Goal: Transaction & Acquisition: Subscribe to service/newsletter

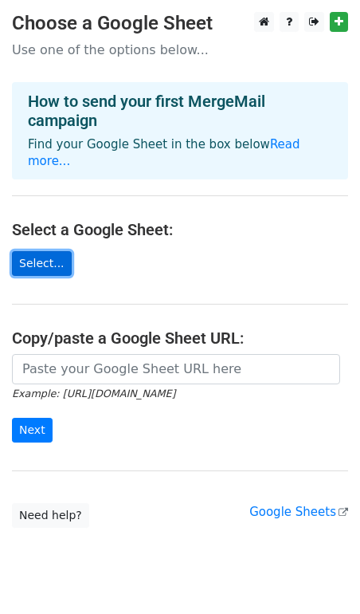
click at [49, 251] on link "Select..." at bounding box center [42, 263] width 60 height 25
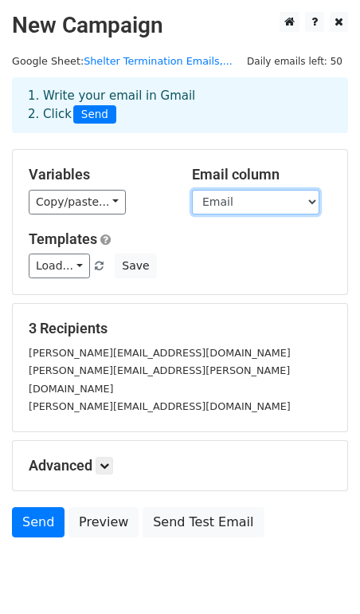
click at [226, 202] on select "Email First Name Last Name bcc" at bounding box center [256, 202] width 128 height 25
click at [192, 190] on select "Email First Name Last Name bcc" at bounding box center [256, 202] width 128 height 25
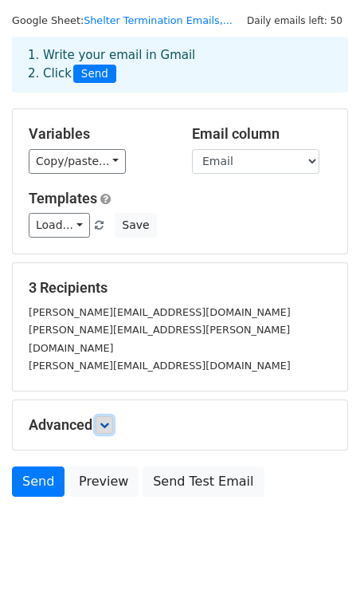
click at [105, 416] on link at bounding box center [105, 425] width 18 height 18
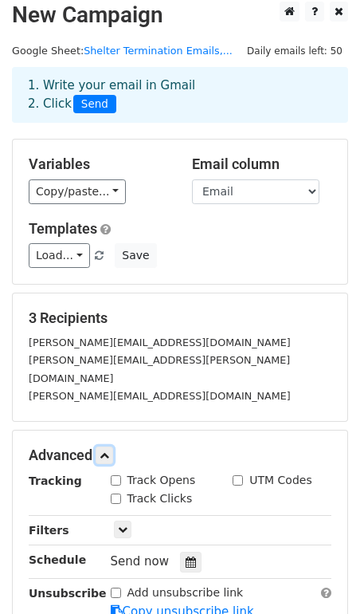
scroll to position [0, 0]
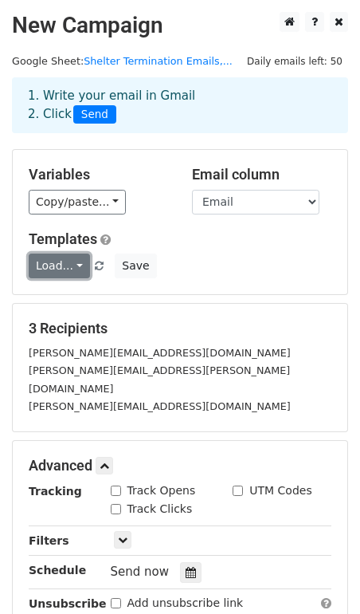
click at [69, 270] on link "Load..." at bounding box center [59, 266] width 61 height 25
click at [74, 270] on link "Load..." at bounding box center [59, 266] width 61 height 25
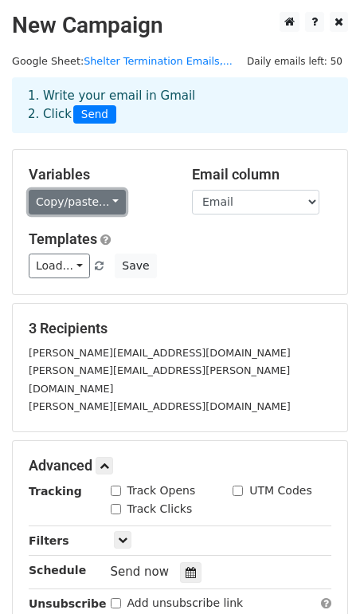
click at [109, 210] on link "Copy/paste..." at bounding box center [77, 202] width 97 height 25
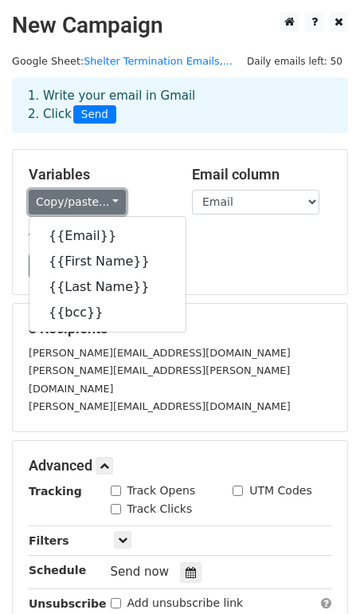
click at [109, 210] on link "Copy/paste..." at bounding box center [77, 202] width 97 height 25
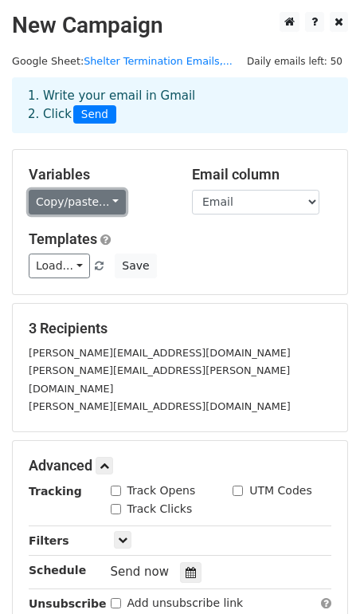
click at [108, 204] on link "Copy/paste..." at bounding box center [77, 202] width 97 height 25
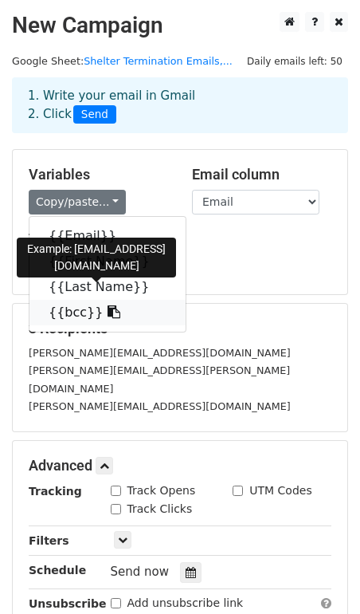
click at [72, 319] on link "{{bcc}}" at bounding box center [108, 313] width 156 height 26
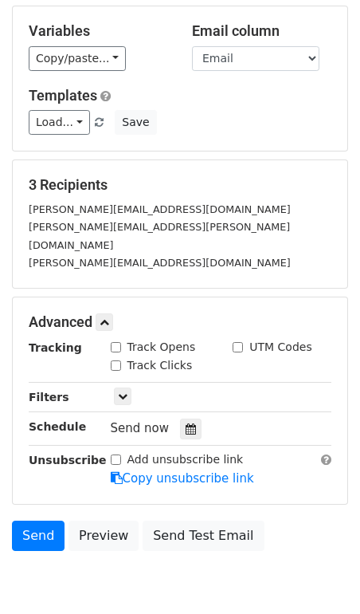
scroll to position [197, 0]
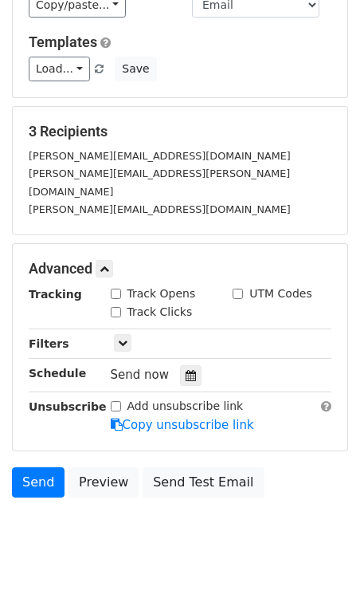
click at [159, 285] on label "Track Opens" at bounding box center [162, 293] width 69 height 17
click at [121, 289] on input "Track Opens" at bounding box center [116, 294] width 10 height 10
checkbox input "true"
click at [154, 304] on label "Track Clicks" at bounding box center [160, 312] width 65 height 17
click at [121, 307] on input "Track Clicks" at bounding box center [116, 312] width 10 height 10
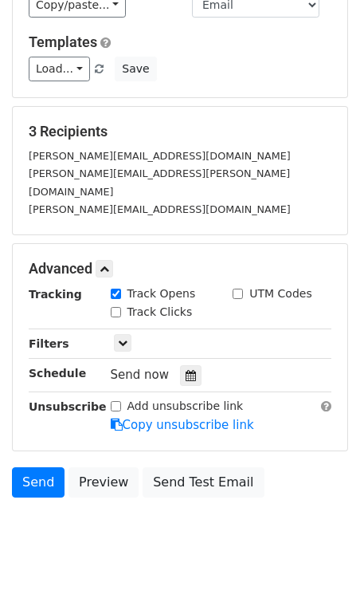
checkbox input "true"
click at [258, 285] on label "UTM Codes" at bounding box center [281, 293] width 62 height 17
click at [243, 289] on input "UTM Codes" at bounding box center [238, 294] width 10 height 10
checkbox input "true"
click at [126, 338] on icon at bounding box center [123, 343] width 10 height 10
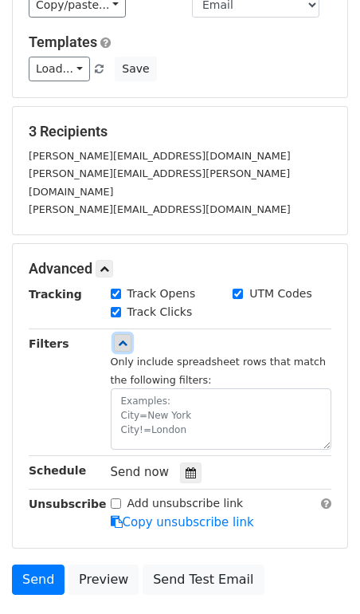
click at [126, 338] on icon at bounding box center [123, 343] width 10 height 10
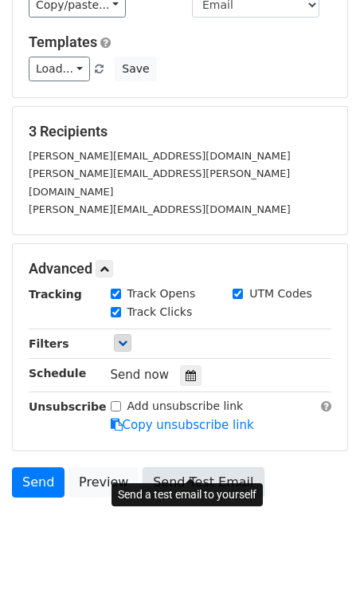
click at [206, 467] on link "Send Test Email" at bounding box center [203, 482] width 121 height 30
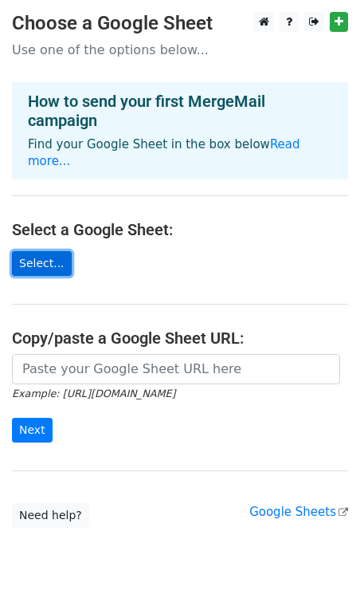
click at [31, 251] on link "Select..." at bounding box center [42, 263] width 60 height 25
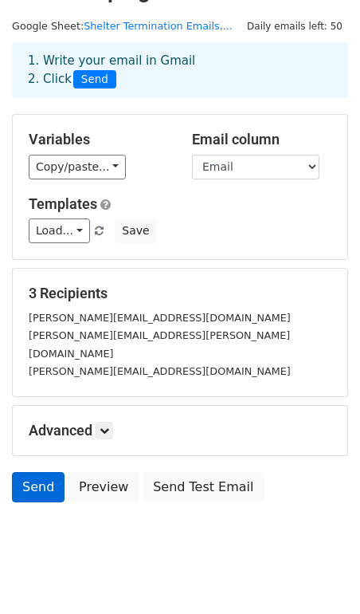
scroll to position [41, 0]
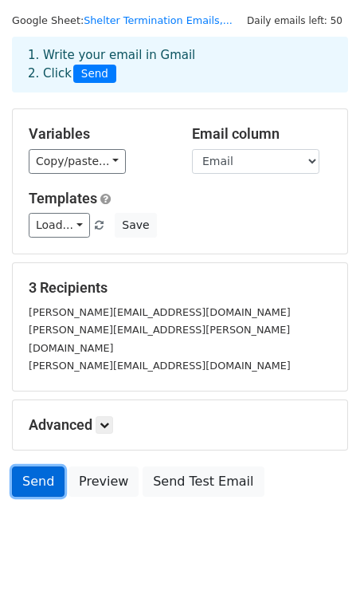
click at [33, 467] on link "Send" at bounding box center [38, 482] width 53 height 30
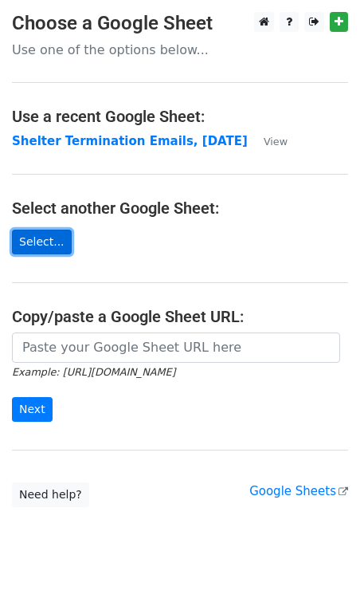
click at [53, 245] on link "Select..." at bounding box center [42, 242] width 60 height 25
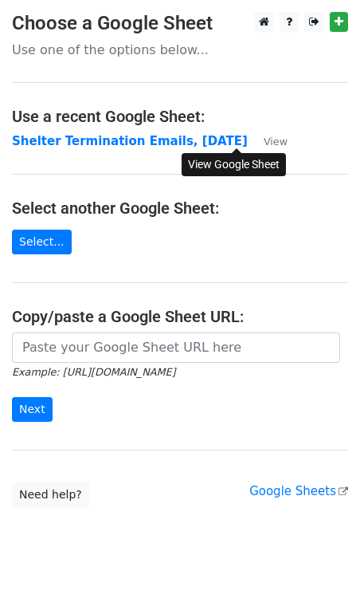
click at [264, 140] on small "View" at bounding box center [276, 142] width 24 height 12
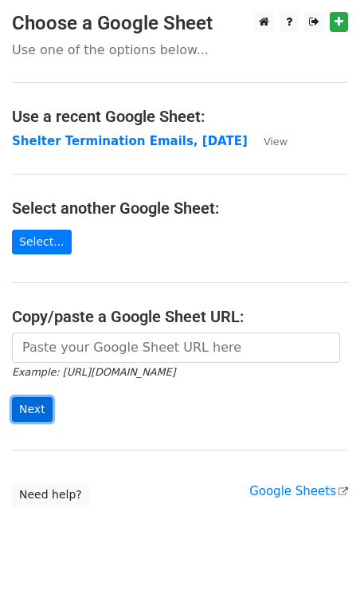
click at [38, 409] on input "Next" at bounding box center [32, 409] width 41 height 25
click at [144, 270] on main "Choose a Google Sheet Use one of the options below... Use a recent Google Sheet…" at bounding box center [180, 259] width 360 height 495
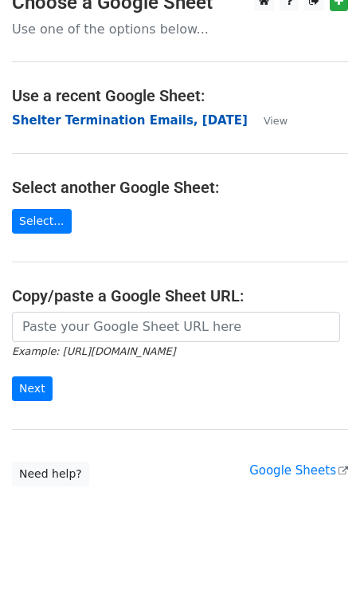
click at [158, 119] on strong "Shelter Termination Emails, [DATE]" at bounding box center [130, 120] width 236 height 14
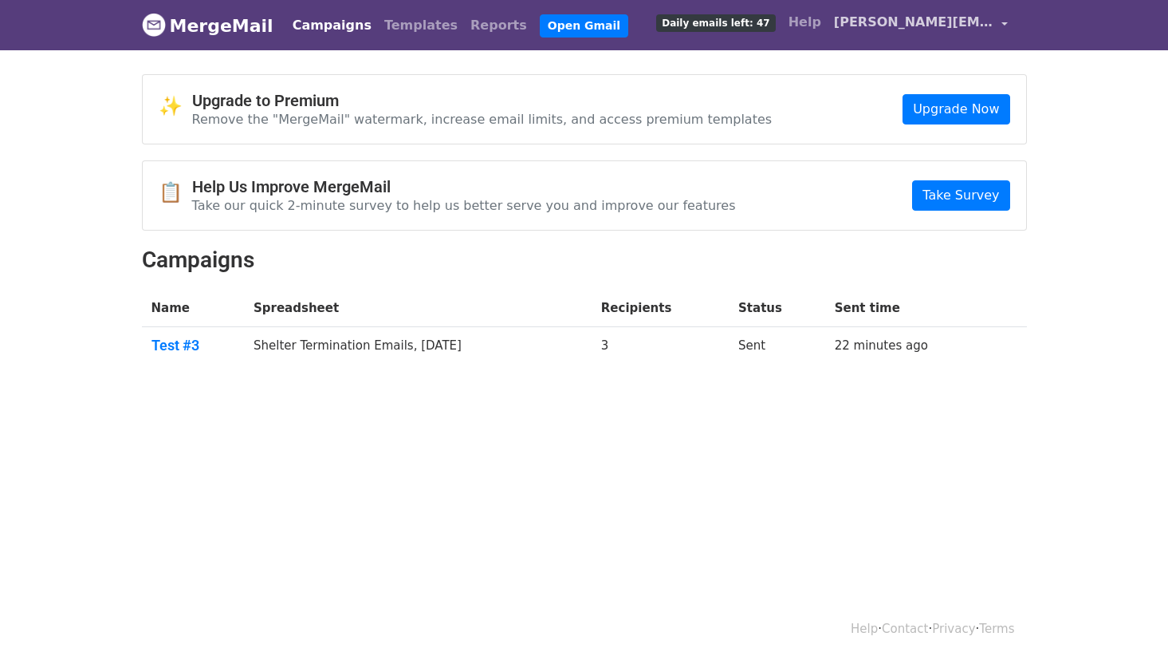
click at [985, 27] on span "lisa.martin@rover.com" at bounding box center [913, 22] width 159 height 19
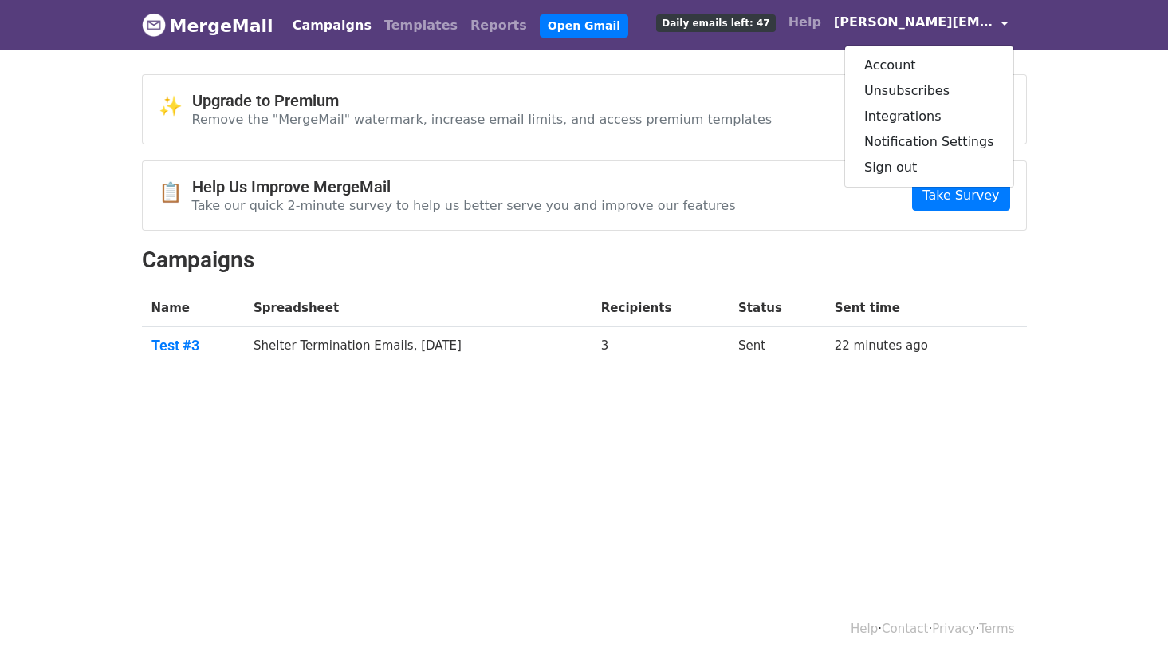
click at [985, 27] on span "lisa.martin@rover.com" at bounding box center [913, 22] width 159 height 19
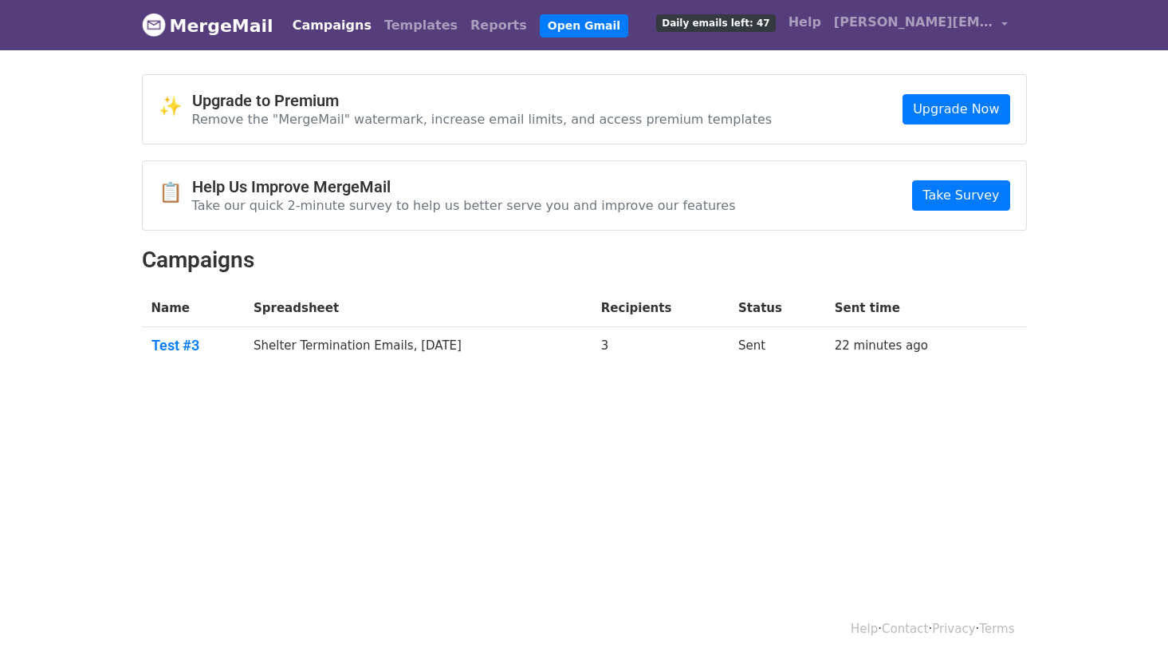
click at [752, 26] on span "Daily emails left: 47" at bounding box center [715, 23] width 119 height 18
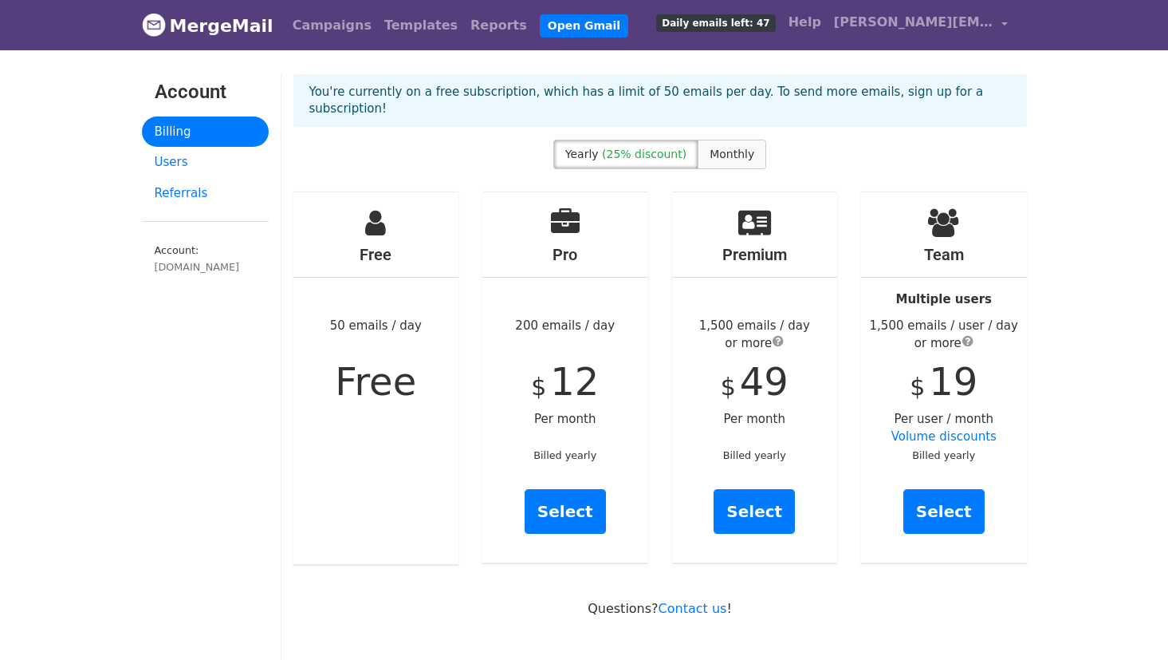
click at [719, 148] on span "Monthly" at bounding box center [732, 154] width 45 height 13
click at [931, 502] on link "Select" at bounding box center [944, 511] width 81 height 45
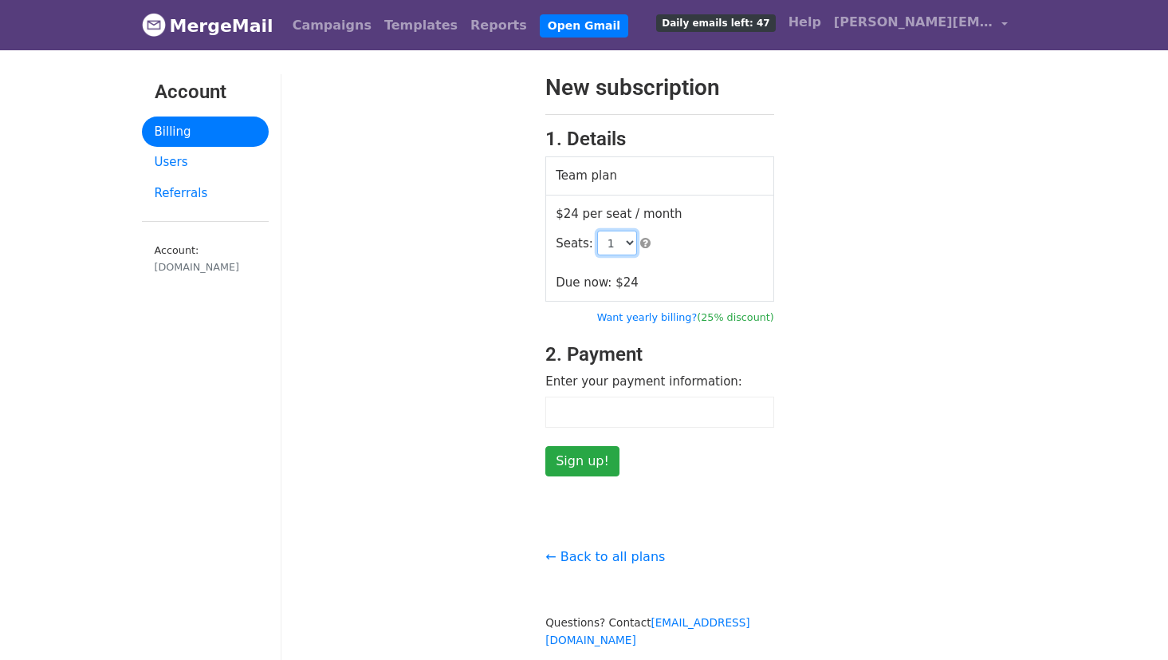
click at [625, 242] on select "1 2 3 4 5 6 7 8 9 10 11 12 13 14 15 16 17 18 19 20 21 22 23 24 25 26 27 28 29 3…" at bounding box center [617, 242] width 40 height 25
select select "2"
click at [597, 230] on select "1 2 3 4 5 6 7 8 9 10 11 12 13 14 15 16 17 18 19 20 21 22 23 24 25 26 27 28 29 3…" at bounding box center [617, 242] width 40 height 25
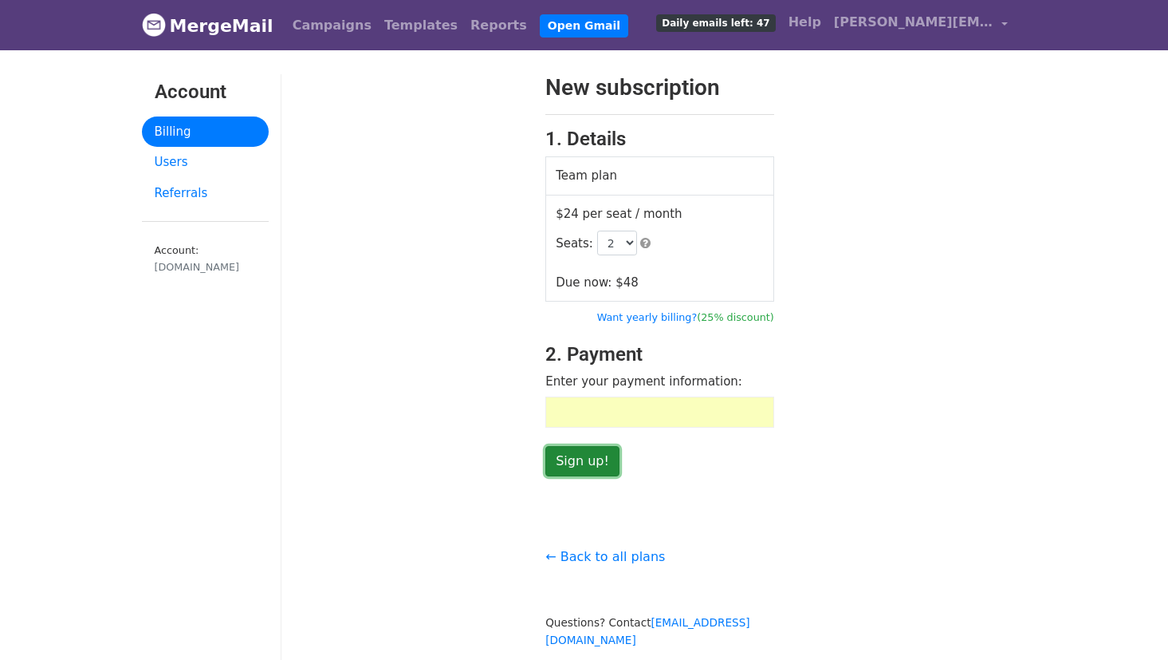
click at [584, 460] on input "Sign up!" at bounding box center [582, 461] width 74 height 30
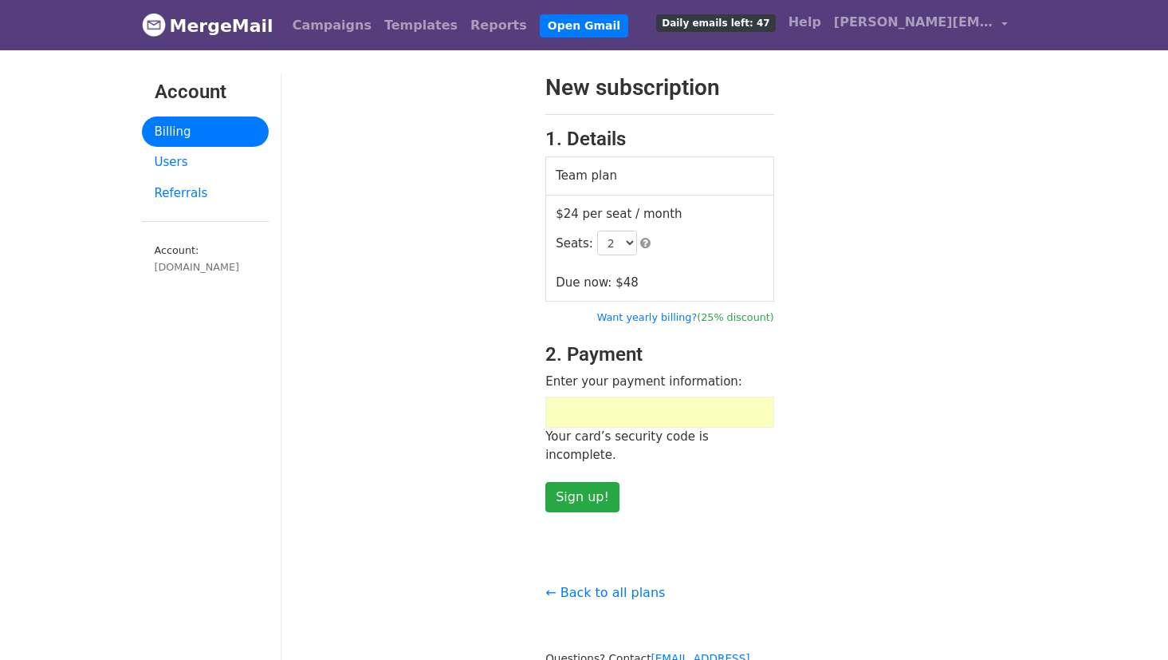
click at [763, 23] on span "Daily emails left: 47" at bounding box center [715, 23] width 119 height 18
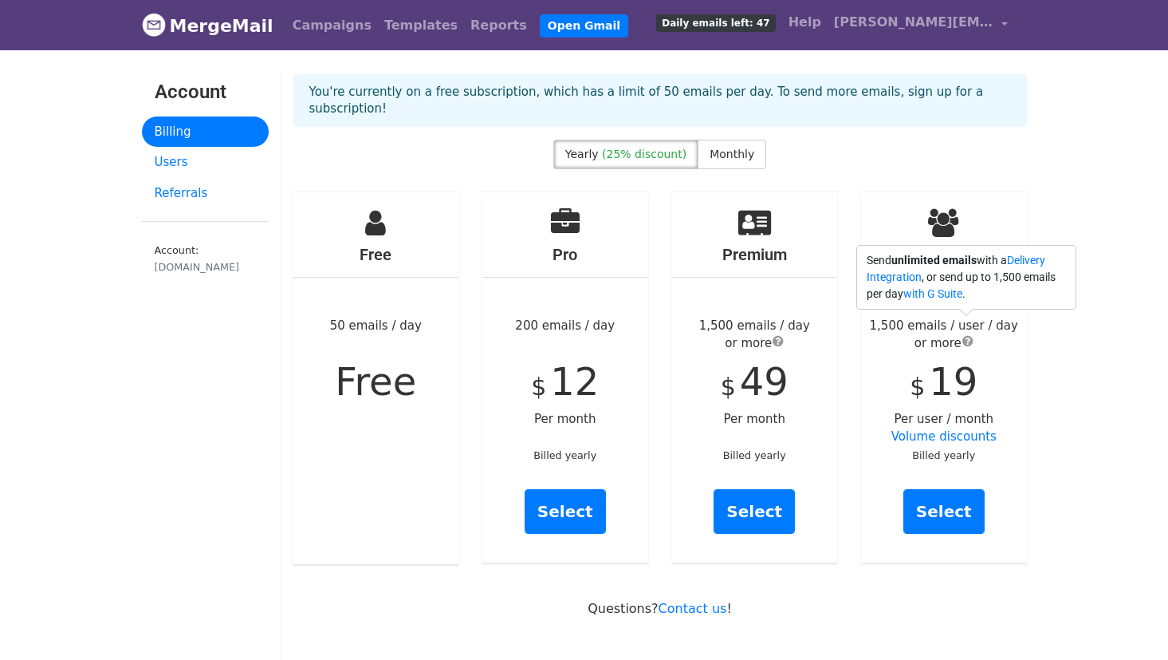
click at [971, 334] on span "submit" at bounding box center [968, 340] width 11 height 13
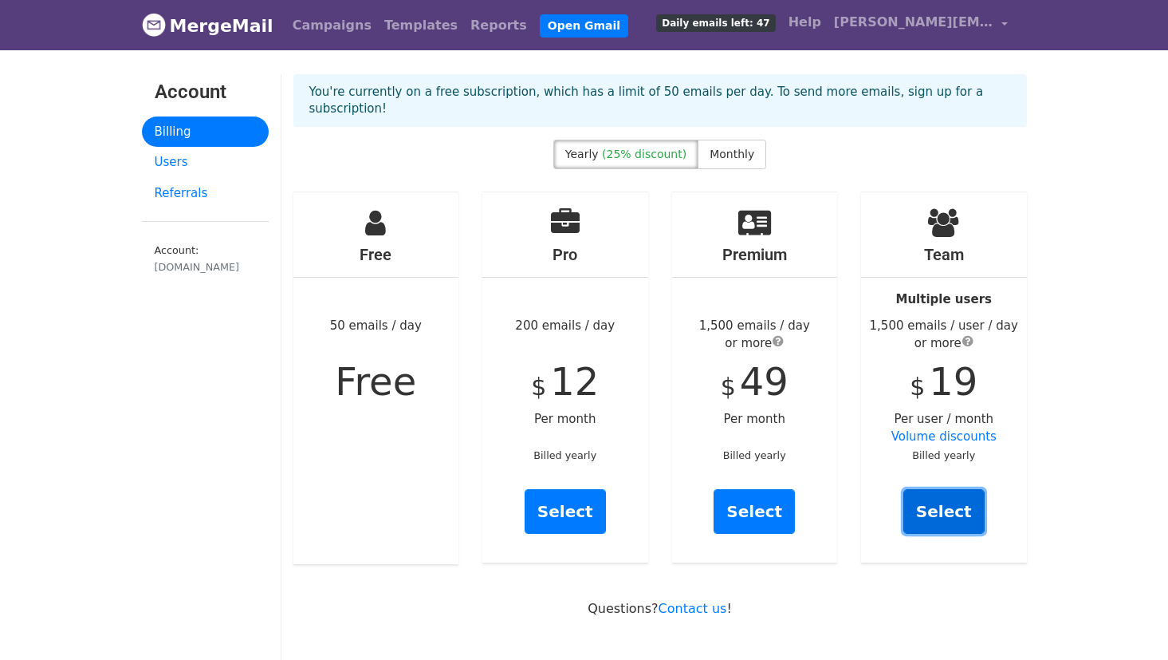
click at [935, 498] on link "Select" at bounding box center [944, 511] width 81 height 45
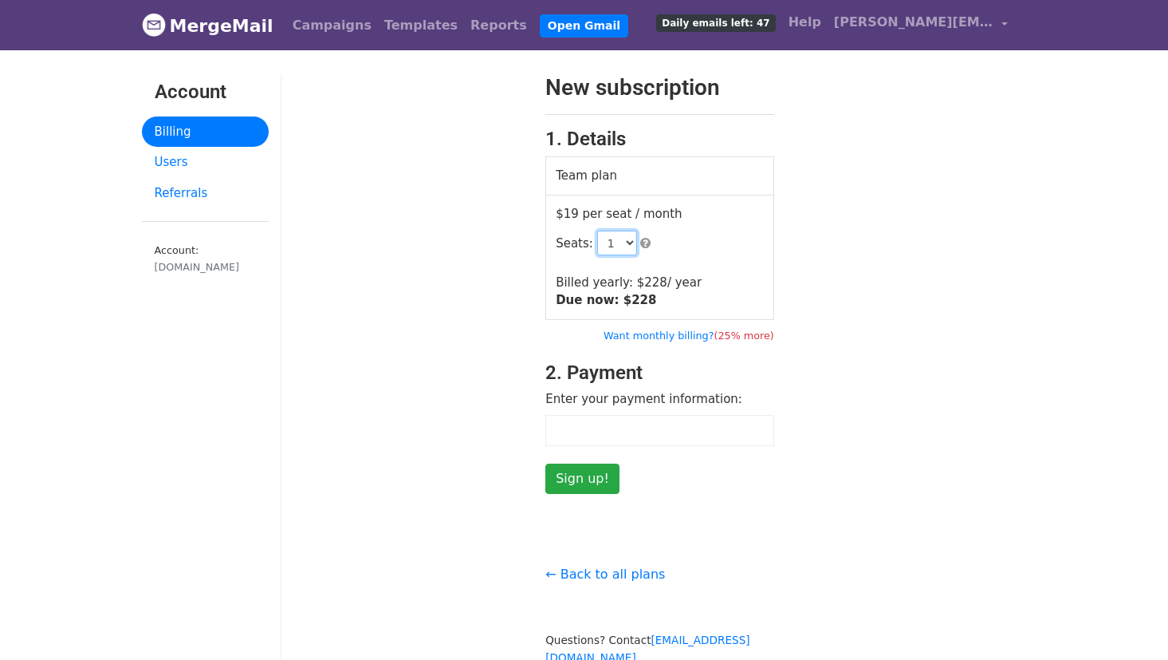
click at [628, 242] on select "1 2 3 4 5 6 7 8 9 10 11 12 13 14 15 16 17 18 19 20 21 22 23 24 25 26 27 28 29 3…" at bounding box center [617, 242] width 40 height 25
click at [597, 230] on select "1 2 3 4 5 6 7 8 9 10 11 12 13 14 15 16 17 18 19 20 21 22 23 24 25 26 27 28 29 3…" at bounding box center [617, 242] width 40 height 25
click at [623, 242] on select "1 2 3 4 5 6 7 8 9 10 11 12 13 14 15 16 17 18 19 20 21 22 23 24 25 26 27 28 29 3…" at bounding box center [617, 242] width 40 height 25
select select "2"
click at [597, 230] on select "1 2 3 4 5 6 7 8 9 10 11 12 13 14 15 16 17 18 19 20 21 22 23 24 25 26 27 28 29 3…" at bounding box center [617, 242] width 40 height 25
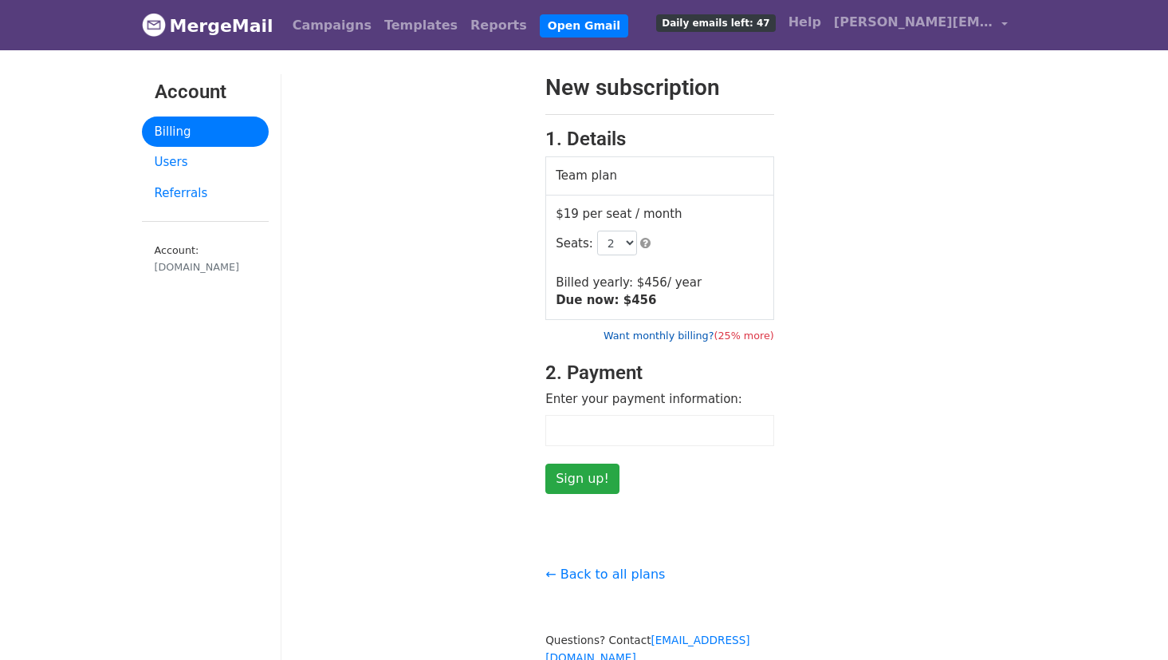
click at [695, 336] on link "Want monthly billing? (25% more)" at bounding box center [689, 335] width 171 height 12
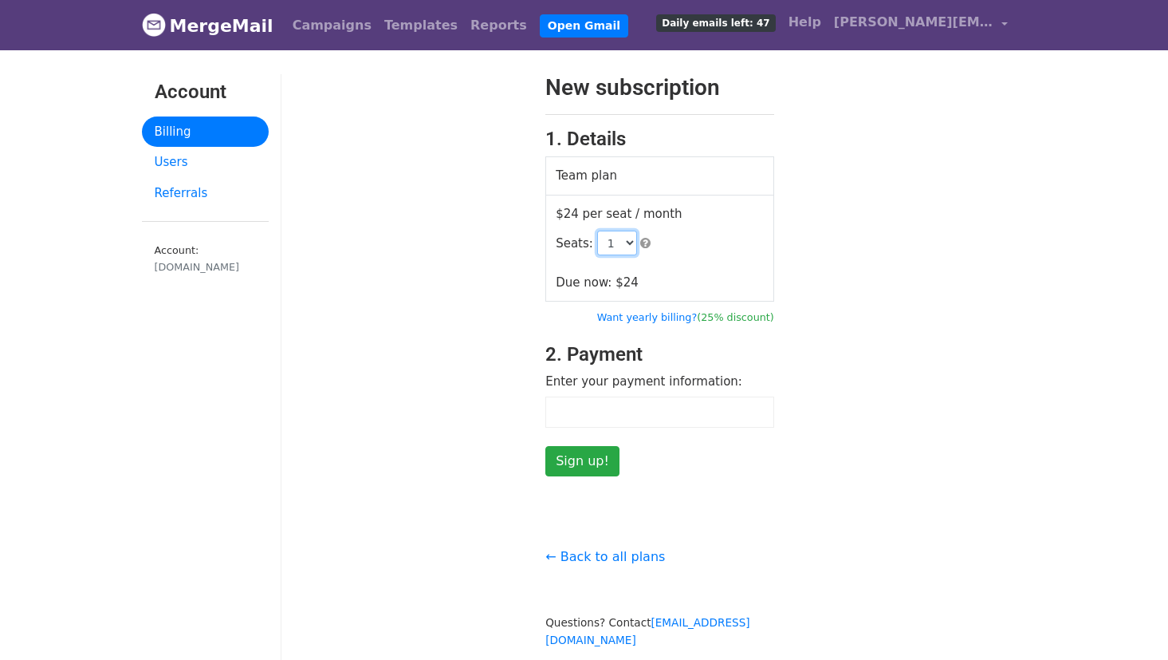
click at [619, 237] on select "1 2 3 4 5 6 7 8 9 10 11 12 13 14 15 16 17 18 19 20 21 22 23 24 25 26 27 28 29 3…" at bounding box center [617, 242] width 40 height 25
select select "2"
click at [597, 230] on select "1 2 3 4 5 6 7 8 9 10 11 12 13 14 15 16 17 18 19 20 21 22 23 24 25 26 27 28 29 3…" at bounding box center [617, 242] width 40 height 25
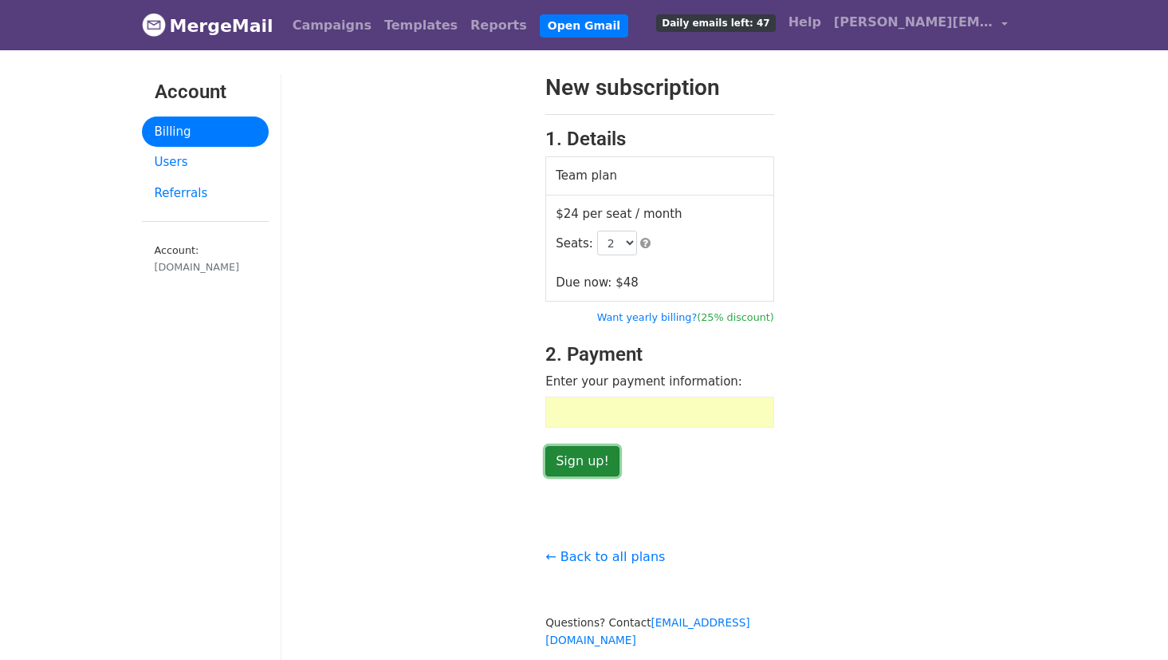
click at [581, 472] on input "Sign up!" at bounding box center [582, 461] width 74 height 30
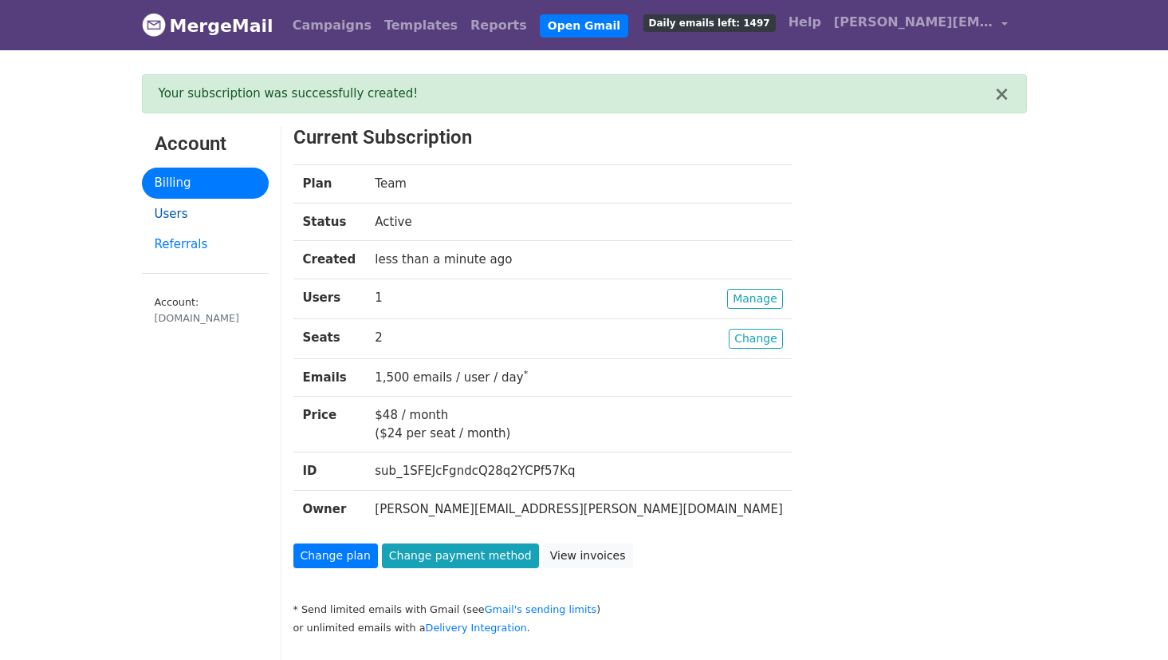
click at [170, 219] on link "Users" at bounding box center [205, 214] width 127 height 31
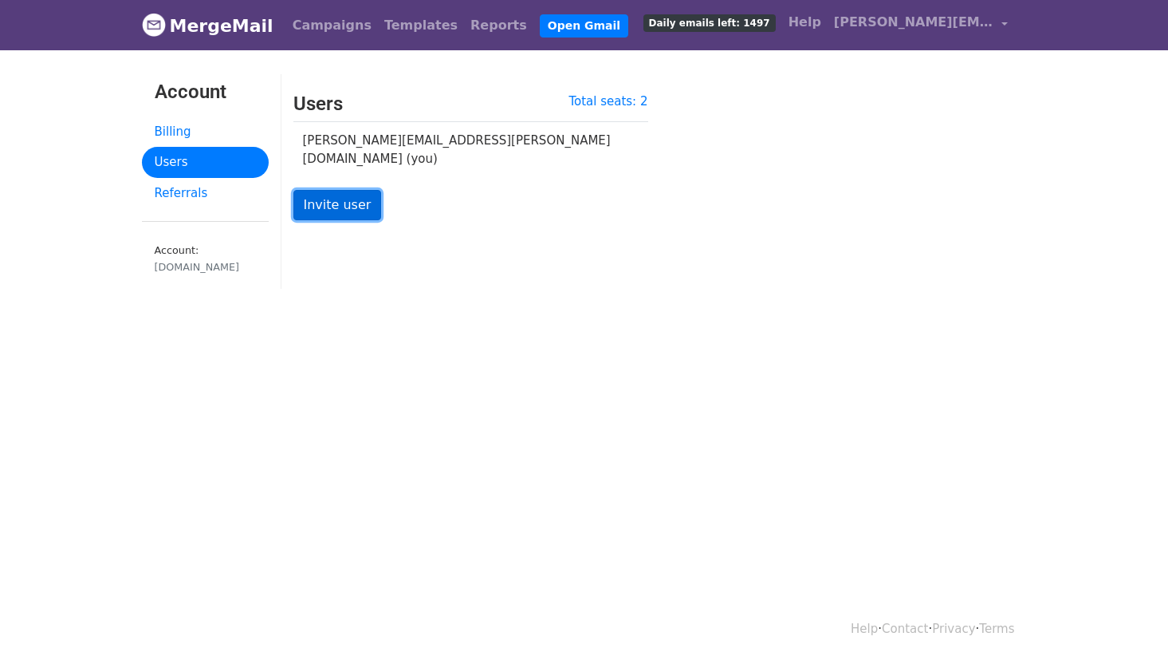
click at [345, 199] on link "Invite user" at bounding box center [337, 205] width 89 height 30
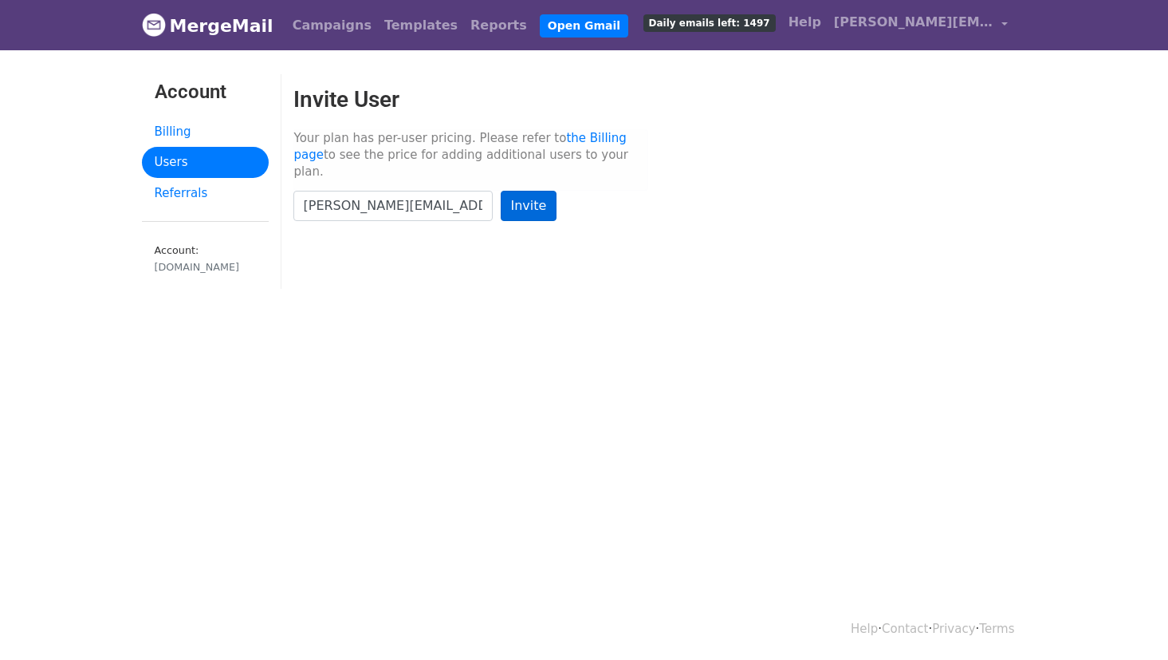
type input "[PERSON_NAME][EMAIL_ADDRESS][PERSON_NAME][DOMAIN_NAME]"
click at [545, 191] on input "Invite" at bounding box center [529, 206] width 57 height 30
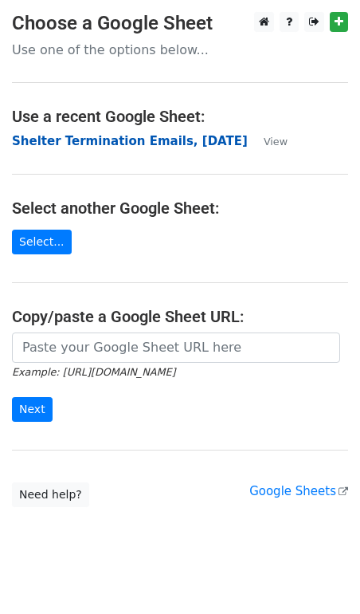
click at [108, 140] on strong "Shelter Termination Emails, [DATE]" at bounding box center [130, 141] width 236 height 14
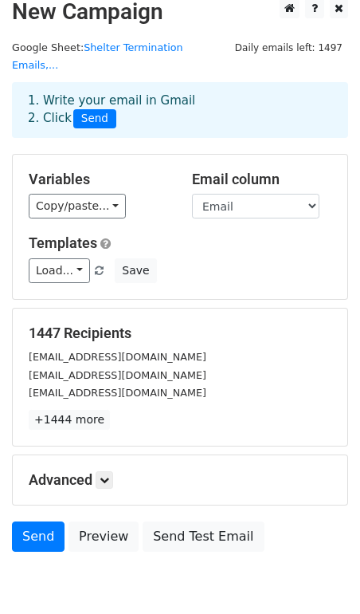
scroll to position [69, 0]
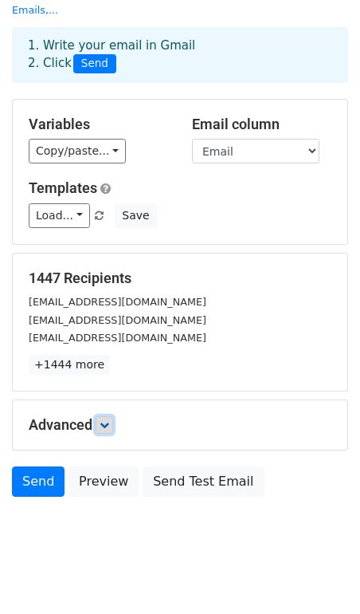
click at [109, 420] on icon at bounding box center [105, 425] width 10 height 10
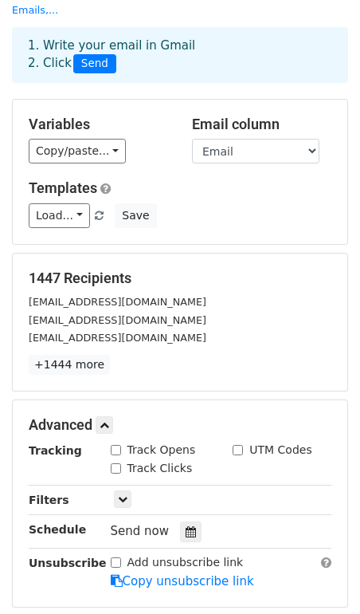
drag, startPoint x: 116, startPoint y: 429, endPoint x: 65, endPoint y: 411, distance: 54.2
click at [116, 445] on input "Track Opens" at bounding box center [116, 450] width 10 height 10
checkbox input "true"
click at [116, 463] on input "Track Clicks" at bounding box center [116, 468] width 10 height 10
click at [112, 463] on input "Track Clicks" at bounding box center [116, 468] width 10 height 10
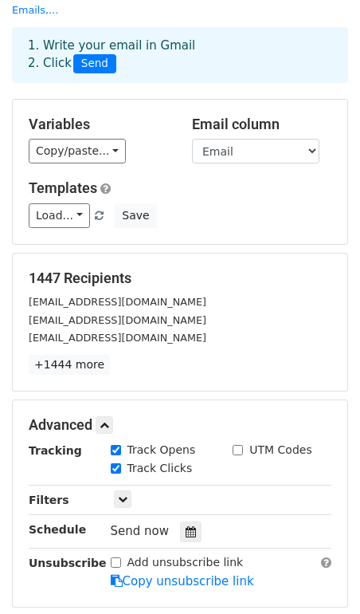
checkbox input "false"
click at [116, 416] on h5 "Advanced" at bounding box center [180, 425] width 303 height 18
click at [119, 416] on h5 "Advanced" at bounding box center [180, 425] width 303 height 18
click at [113, 416] on link at bounding box center [105, 425] width 18 height 18
click at [144, 442] on label "Track Opens" at bounding box center [162, 450] width 69 height 17
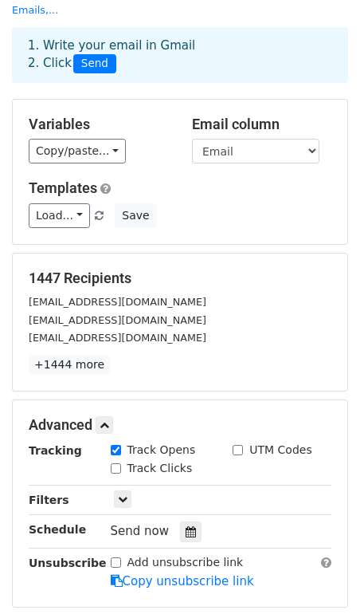
click at [121, 445] on input "Track Opens" at bounding box center [116, 450] width 10 height 10
click at [116, 445] on input "Track Opens" at bounding box center [116, 450] width 10 height 10
checkbox input "false"
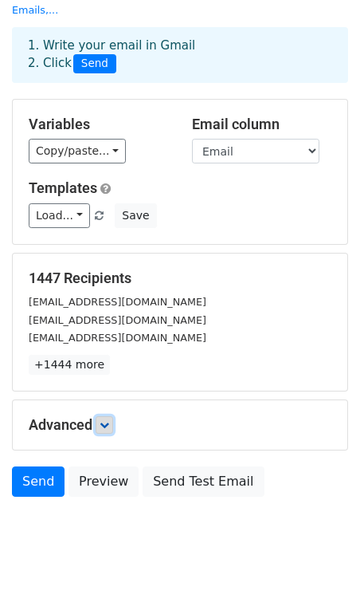
drag, startPoint x: 106, startPoint y: 399, endPoint x: 116, endPoint y: 409, distance: 14.1
click at [106, 416] on link at bounding box center [105, 425] width 18 height 18
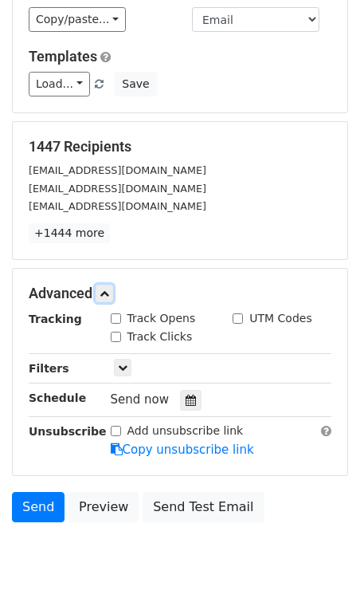
scroll to position [225, 0]
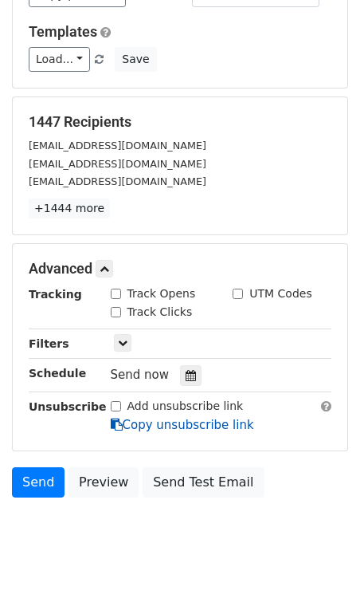
click at [118, 419] on icon at bounding box center [117, 425] width 12 height 12
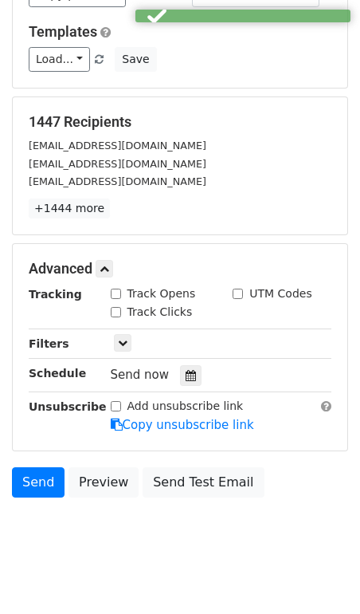
click at [116, 401] on input "Add unsubscribe link" at bounding box center [116, 406] width 10 height 10
checkbox input "true"
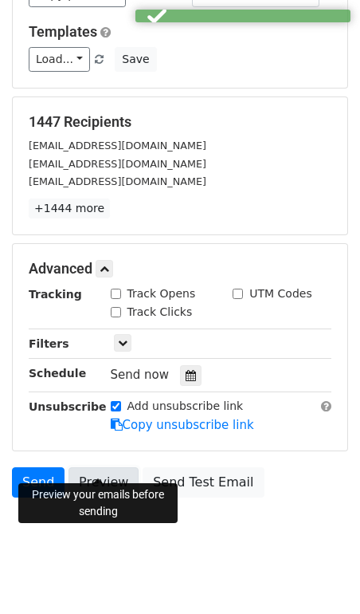
click at [108, 467] on link "Preview" at bounding box center [104, 482] width 70 height 30
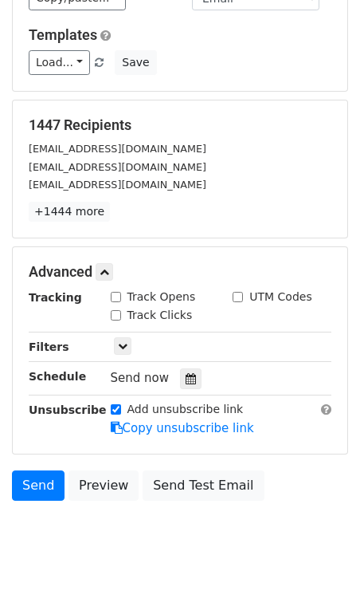
scroll to position [223, 0]
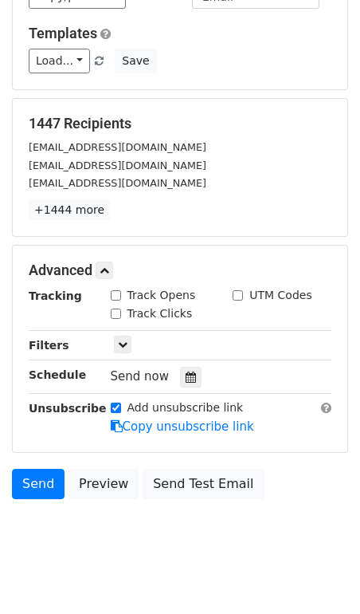
click at [116, 309] on input "Track Clicks" at bounding box center [116, 314] width 10 height 10
checkbox input "true"
click at [117, 290] on input "Track Opens" at bounding box center [116, 295] width 10 height 10
checkbox input "true"
click at [115, 309] on input "Track Clicks" at bounding box center [116, 314] width 10 height 10
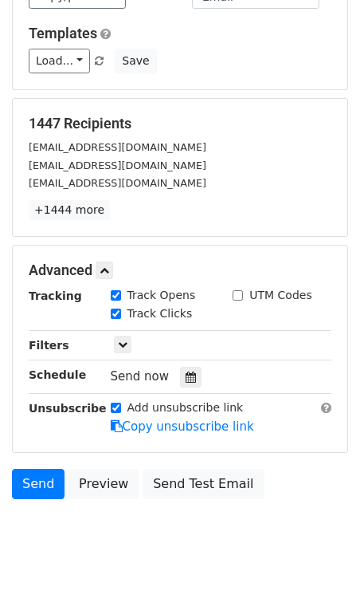
checkbox input "false"
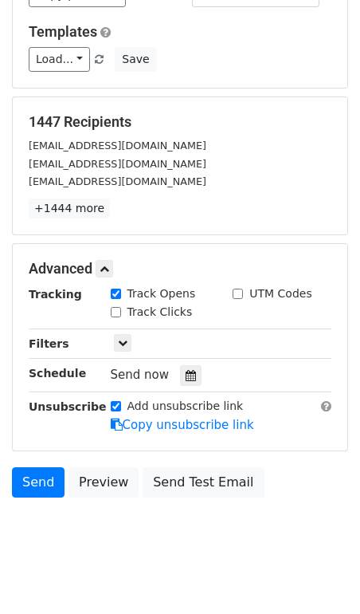
scroll to position [0, 0]
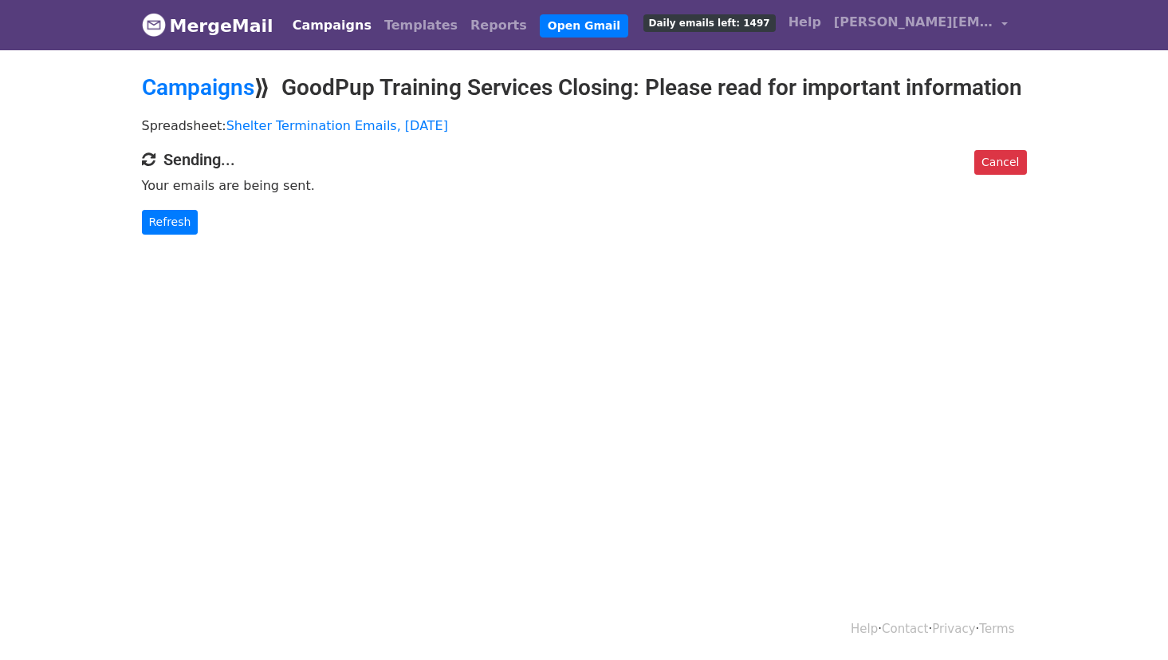
click at [249, 268] on body "MergeMail Campaigns Templates Reports Open Gmail Daily emails left: 1497 Help […" at bounding box center [584, 149] width 1168 height 298
drag, startPoint x: 182, startPoint y: 257, endPoint x: 175, endPoint y: 251, distance: 8.5
click at [182, 234] on link "Refresh" at bounding box center [170, 222] width 57 height 25
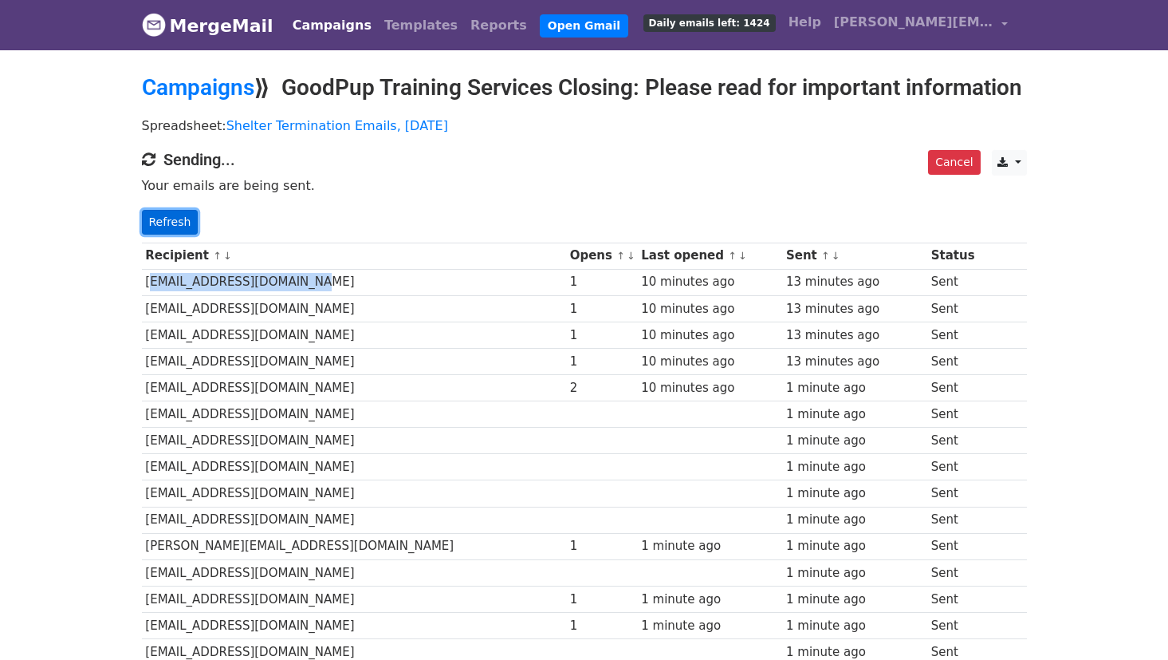
click at [179, 234] on link "Refresh" at bounding box center [170, 222] width 57 height 25
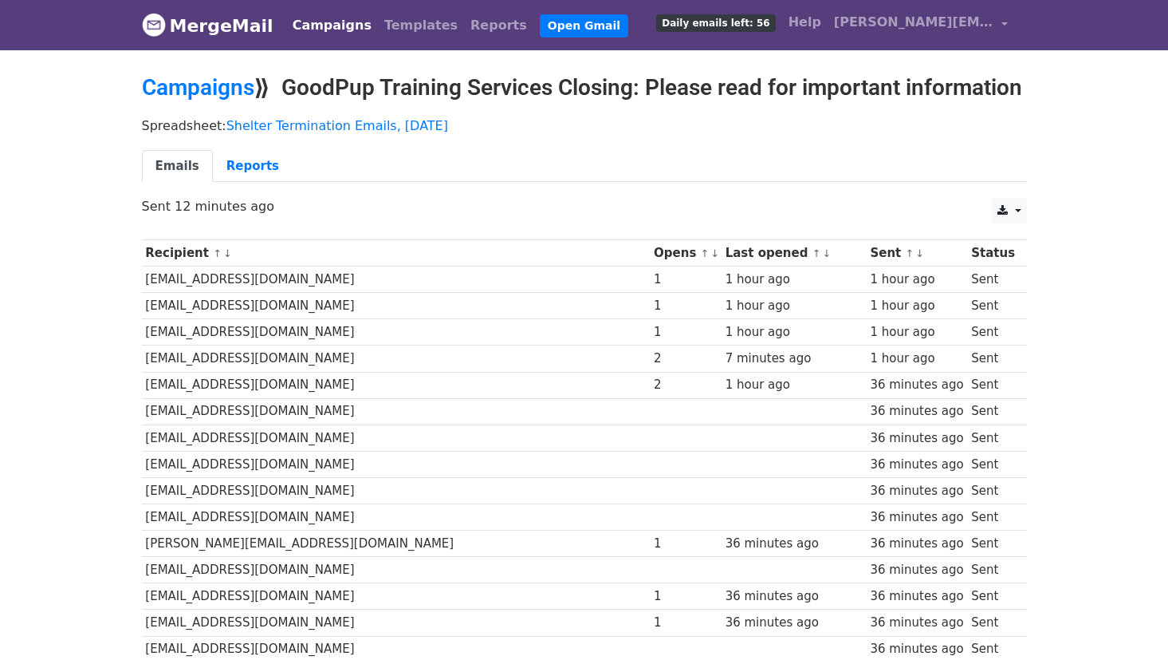
click at [822, 259] on link "↓" at bounding box center [826, 253] width 9 height 12
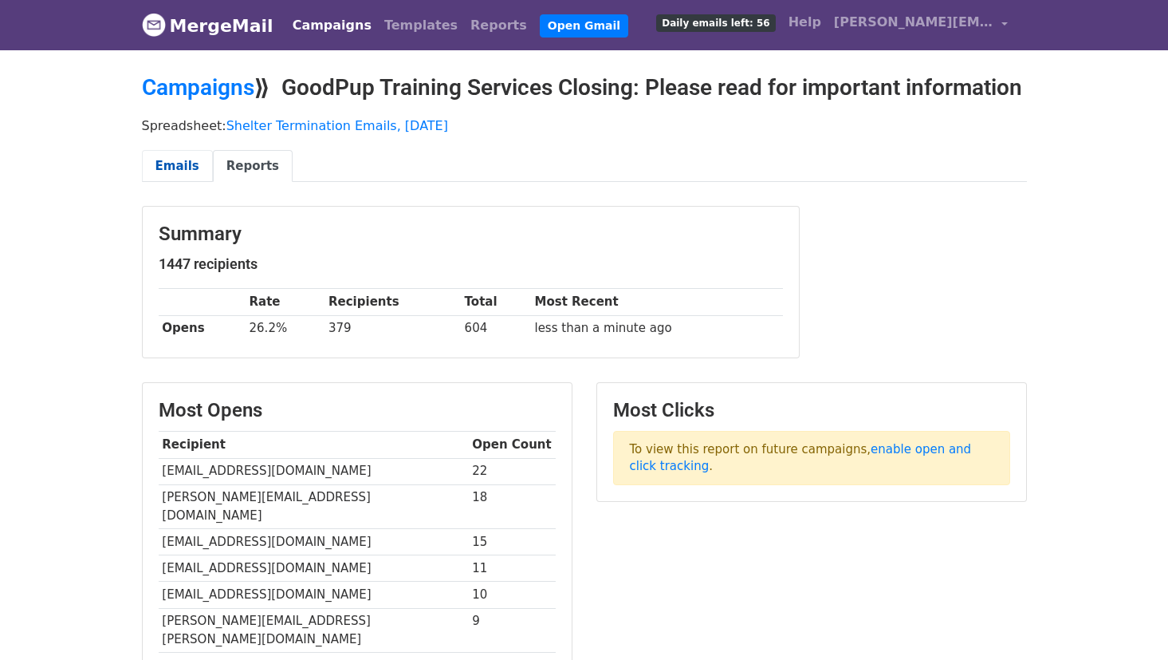
click at [184, 183] on link "Emails" at bounding box center [177, 166] width 71 height 33
